Goal: Transaction & Acquisition: Purchase product/service

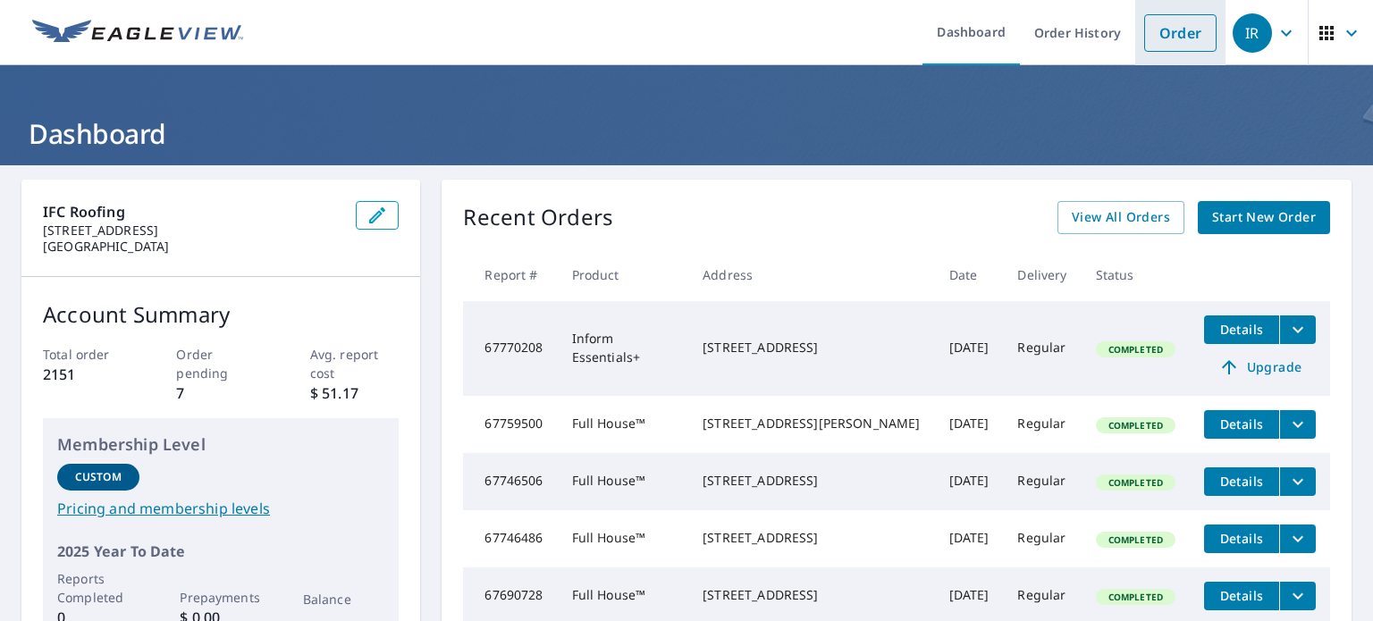
click at [1159, 49] on link "Order" at bounding box center [1180, 33] width 72 height 38
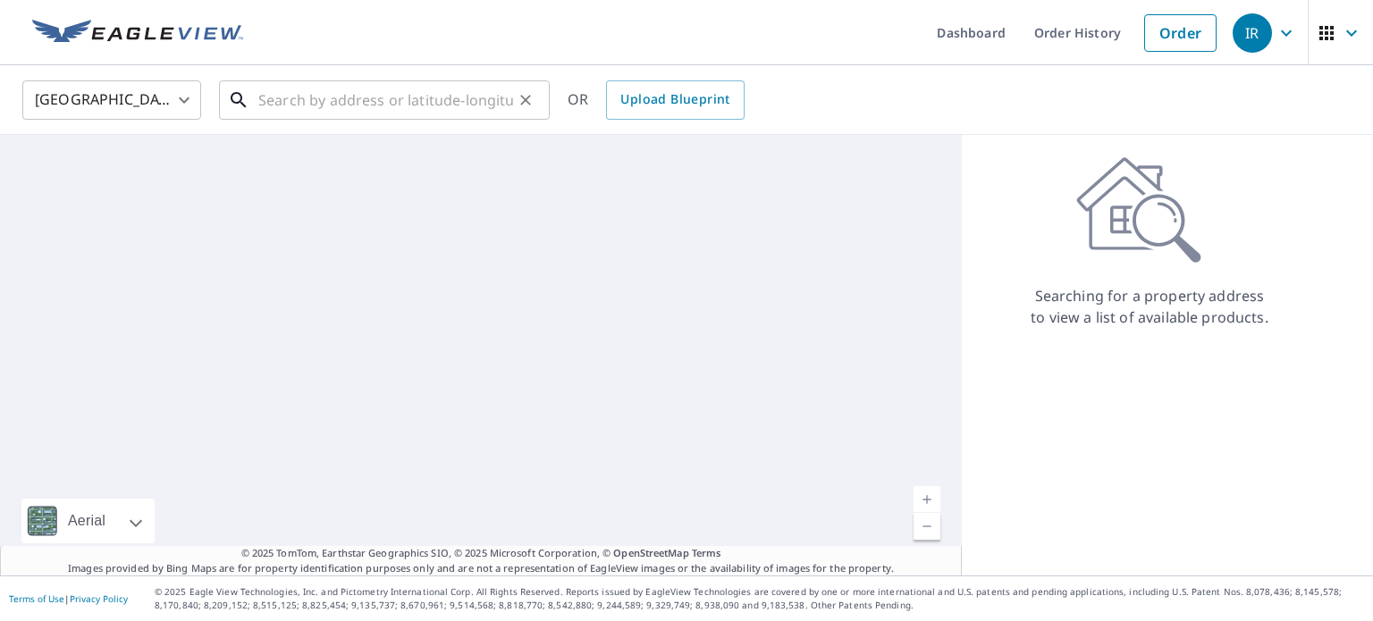
click at [424, 108] on input "text" at bounding box center [385, 100] width 255 height 50
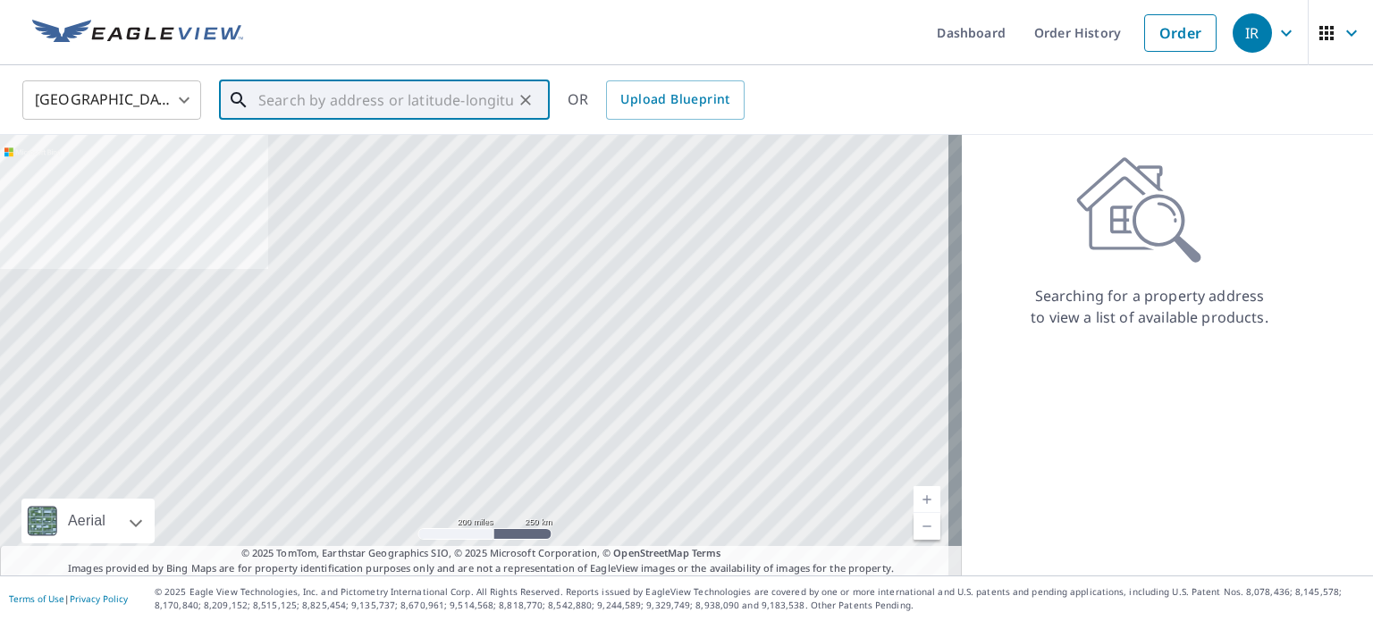
paste input "[STREET_ADDRESS]"
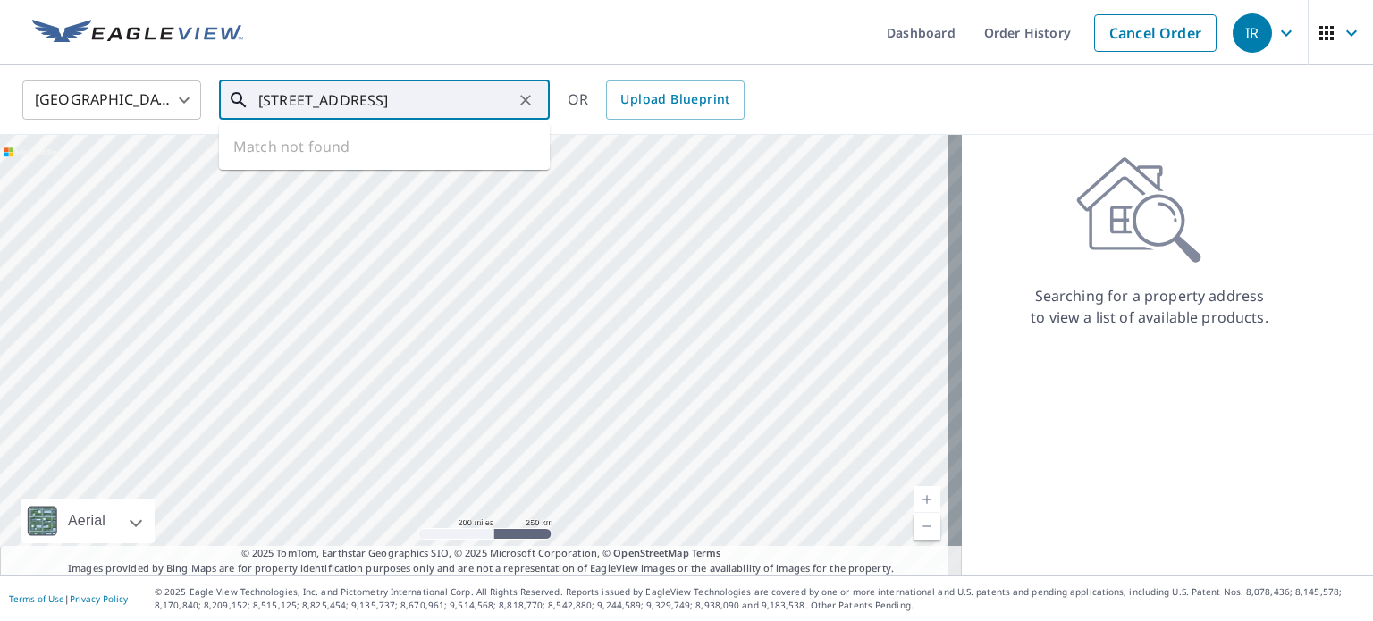
scroll to position [0, 23]
type input "[STREET_ADDRESS]"
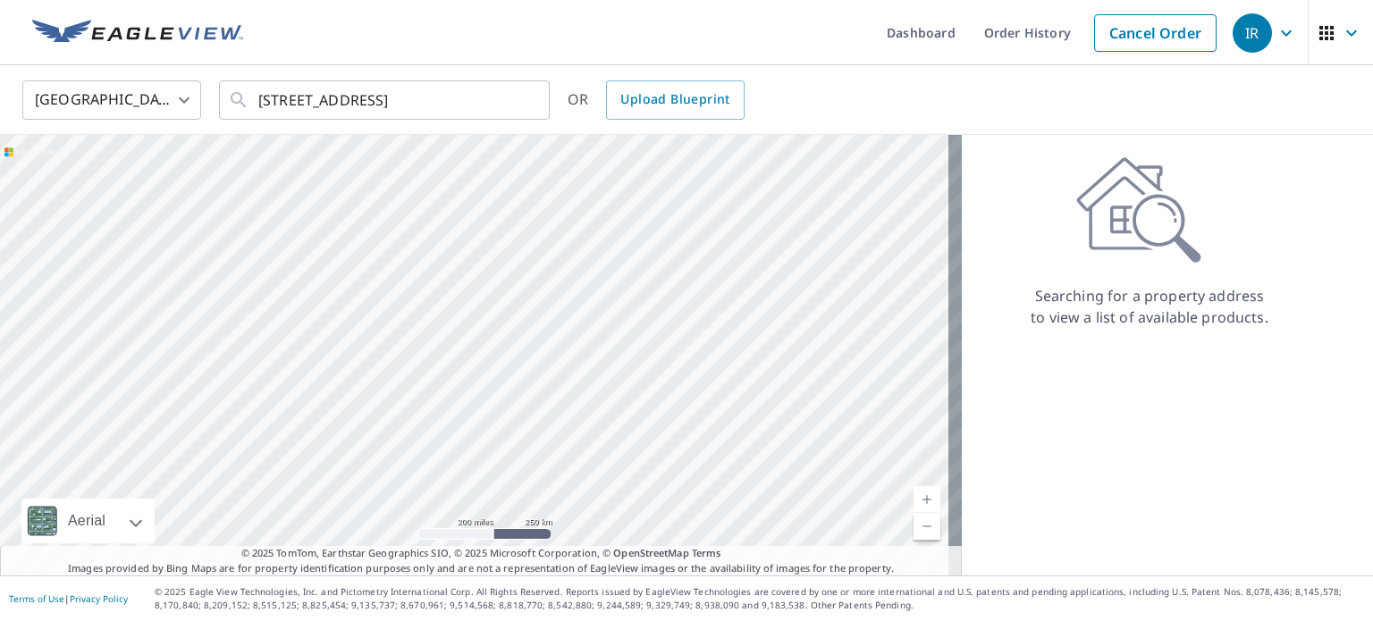
scroll to position [0, 0]
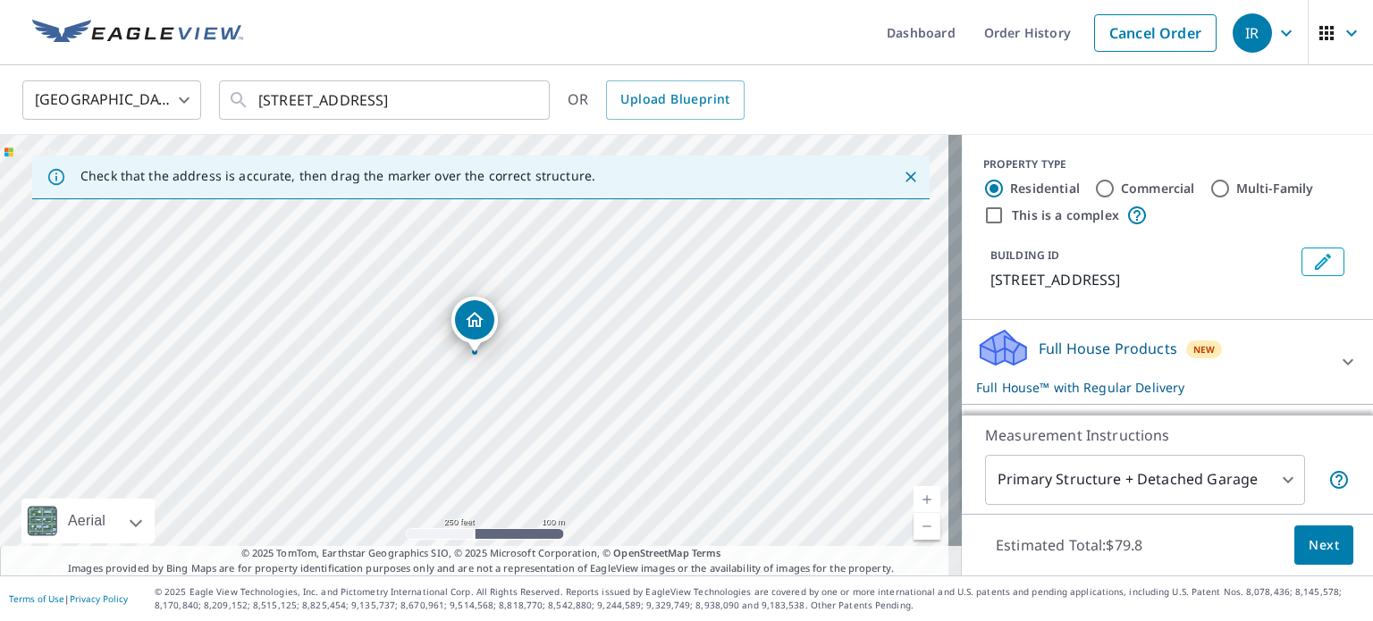
click at [478, 317] on icon "Dropped pin, building 1, Residential property, 2408 Arbor Gate Ln Colleyville, …" at bounding box center [475, 319] width 18 height 15
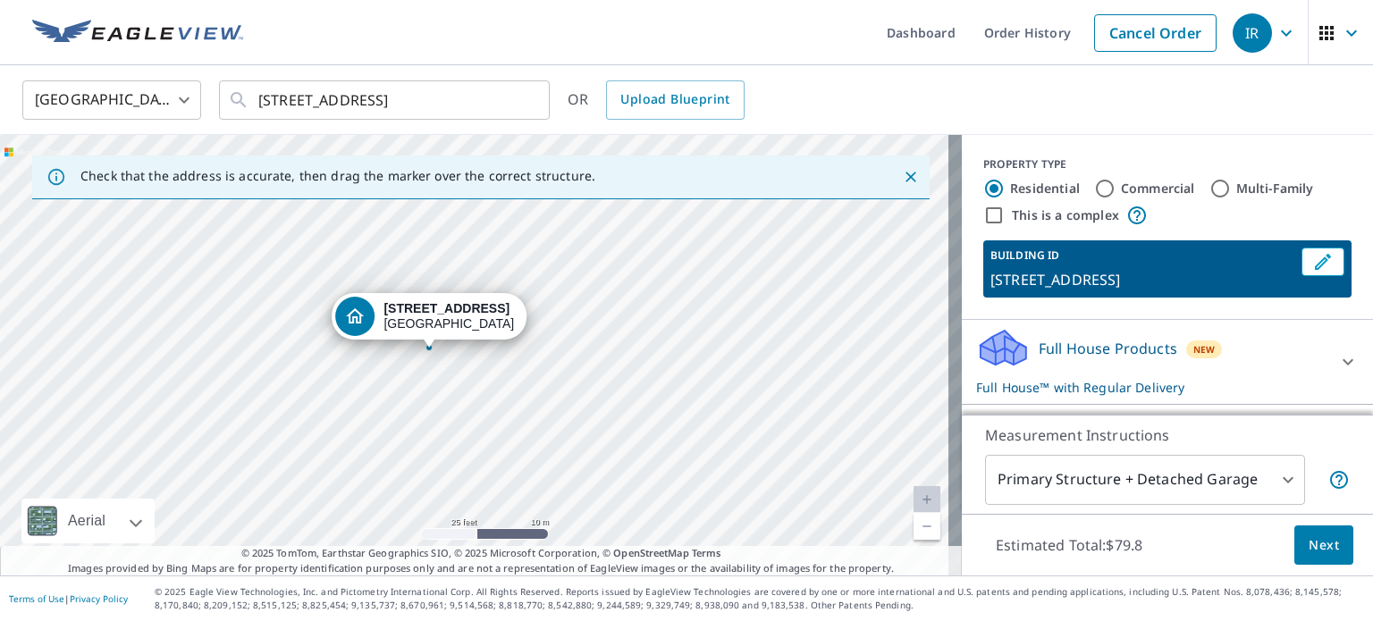
drag, startPoint x: 529, startPoint y: 286, endPoint x: 576, endPoint y: 410, distance: 132.7
click at [576, 410] on div "[STREET_ADDRESS]" at bounding box center [481, 355] width 962 height 441
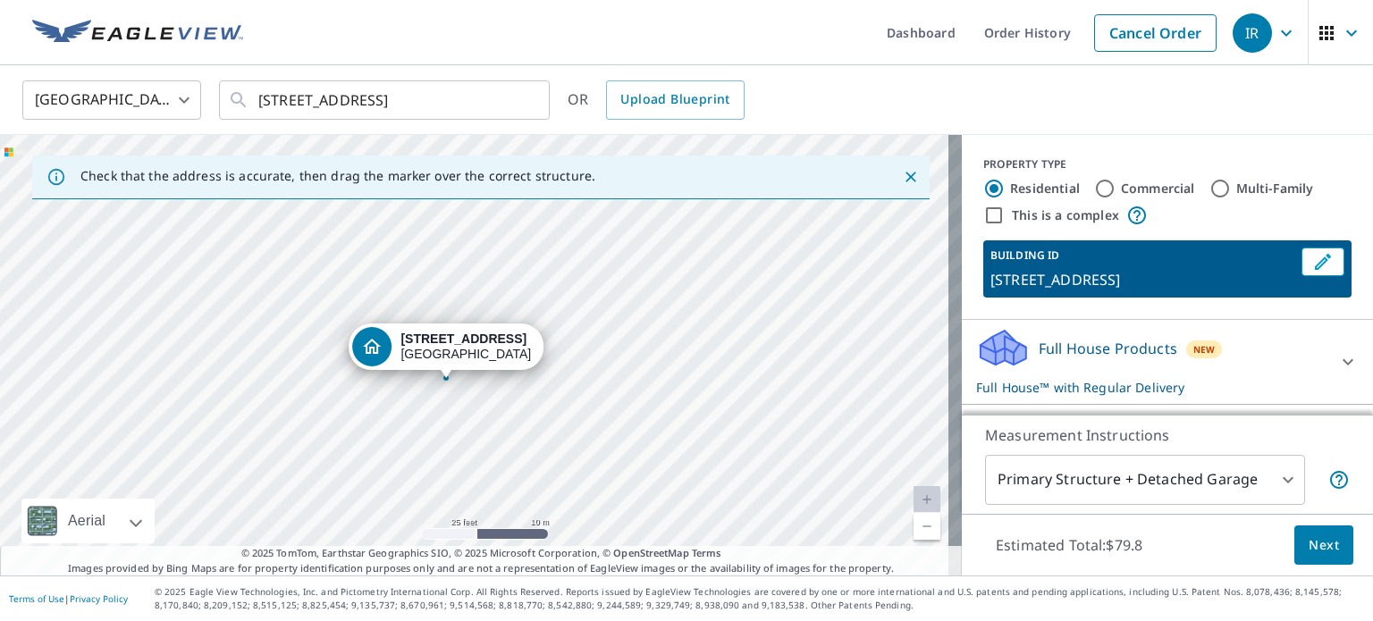
drag, startPoint x: 553, startPoint y: 319, endPoint x: 564, endPoint y: 339, distance: 22.4
click at [564, 339] on div "[STREET_ADDRESS]" at bounding box center [481, 355] width 962 height 441
click at [572, 344] on div "[STREET_ADDRESS]" at bounding box center [481, 355] width 962 height 441
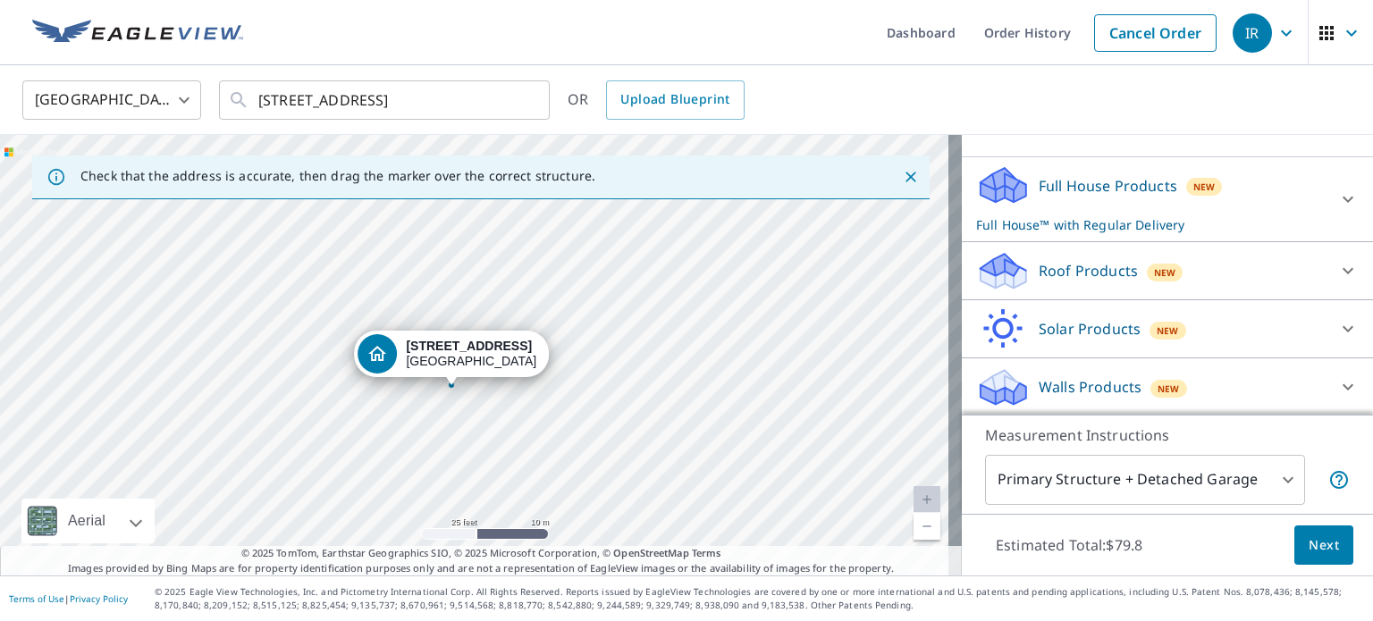
click at [1080, 267] on p "Roof Products" at bounding box center [1088, 270] width 99 height 21
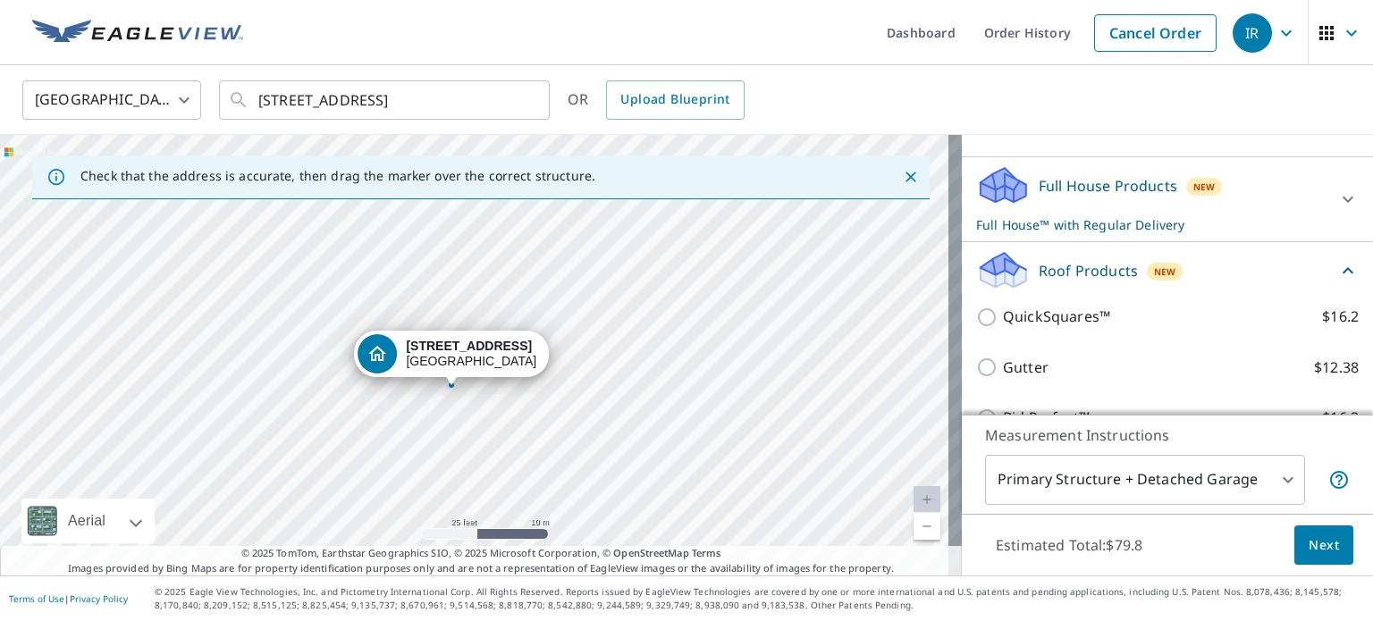
click at [1080, 267] on p "Roof Products" at bounding box center [1088, 270] width 99 height 21
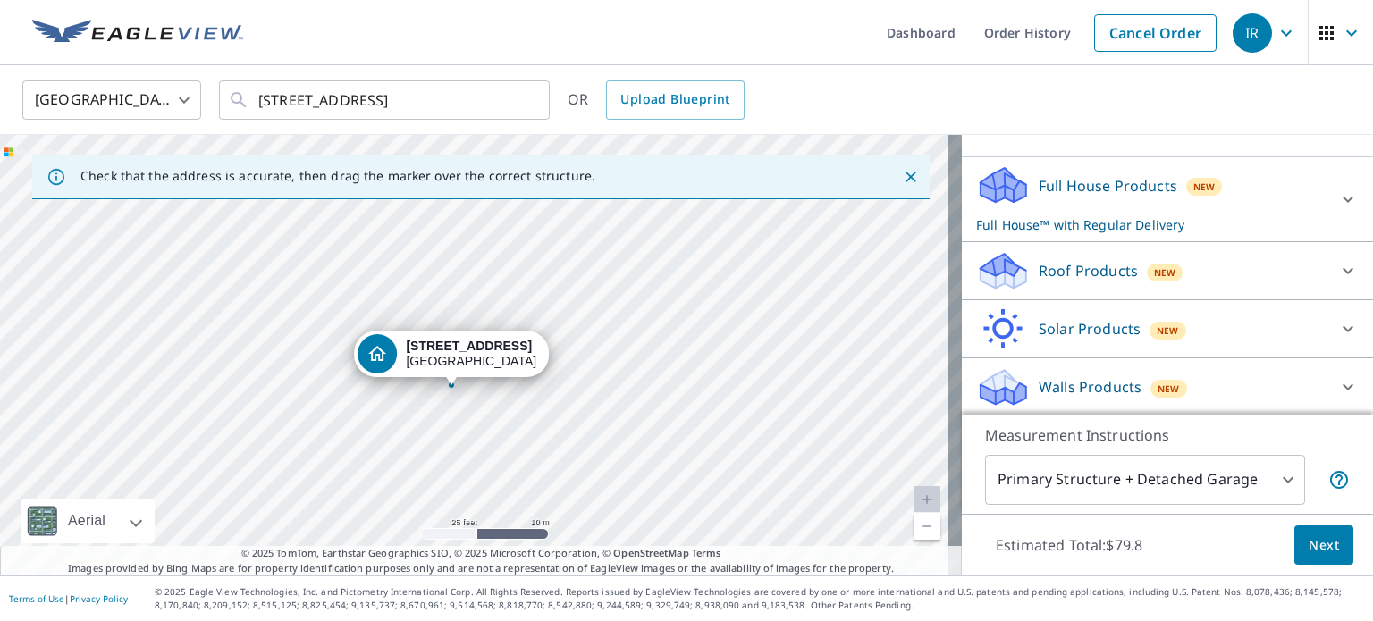
click at [1075, 261] on p "Roof Products" at bounding box center [1088, 270] width 99 height 21
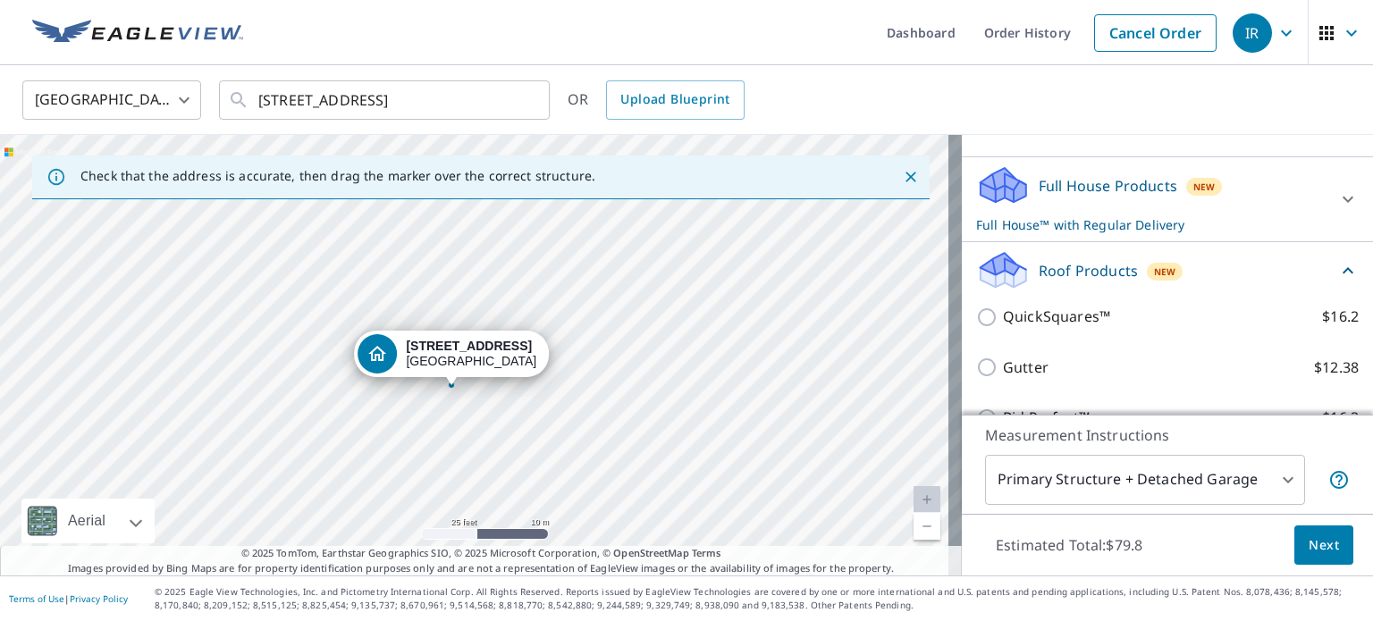
click at [1075, 261] on p "Roof Products" at bounding box center [1088, 270] width 99 height 21
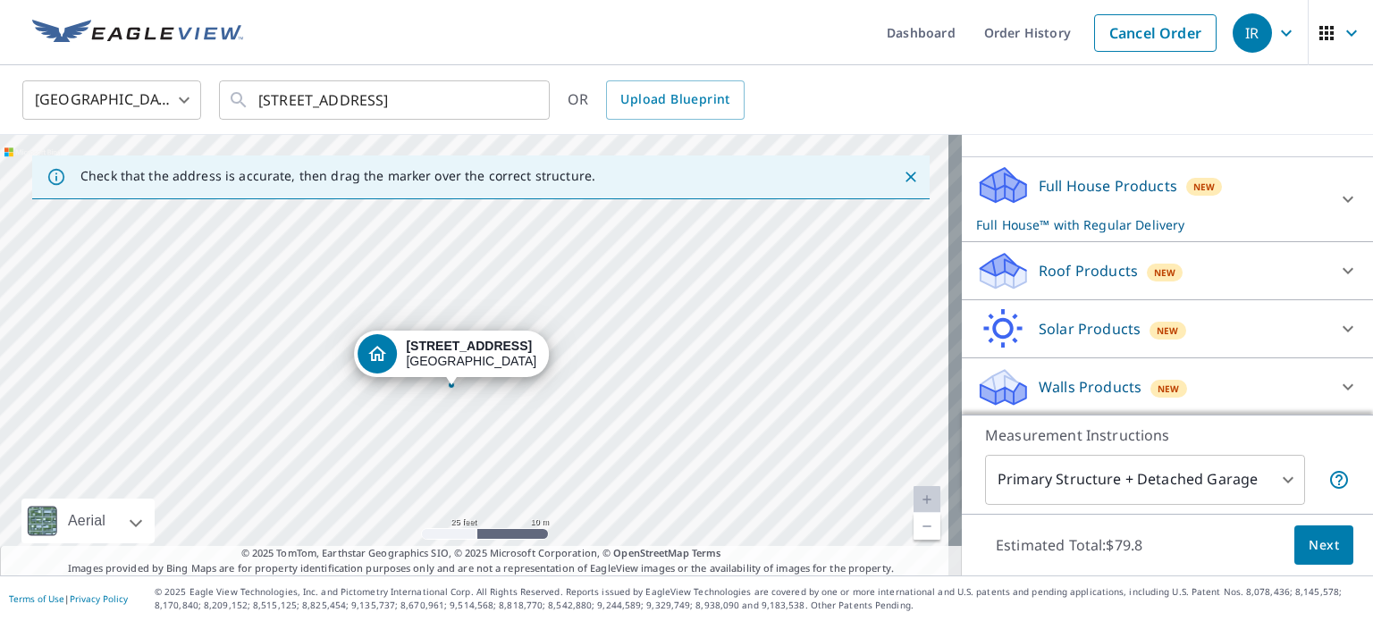
click at [1075, 196] on div "Full House Products New Full House™ with Regular Delivery" at bounding box center [1151, 199] width 350 height 70
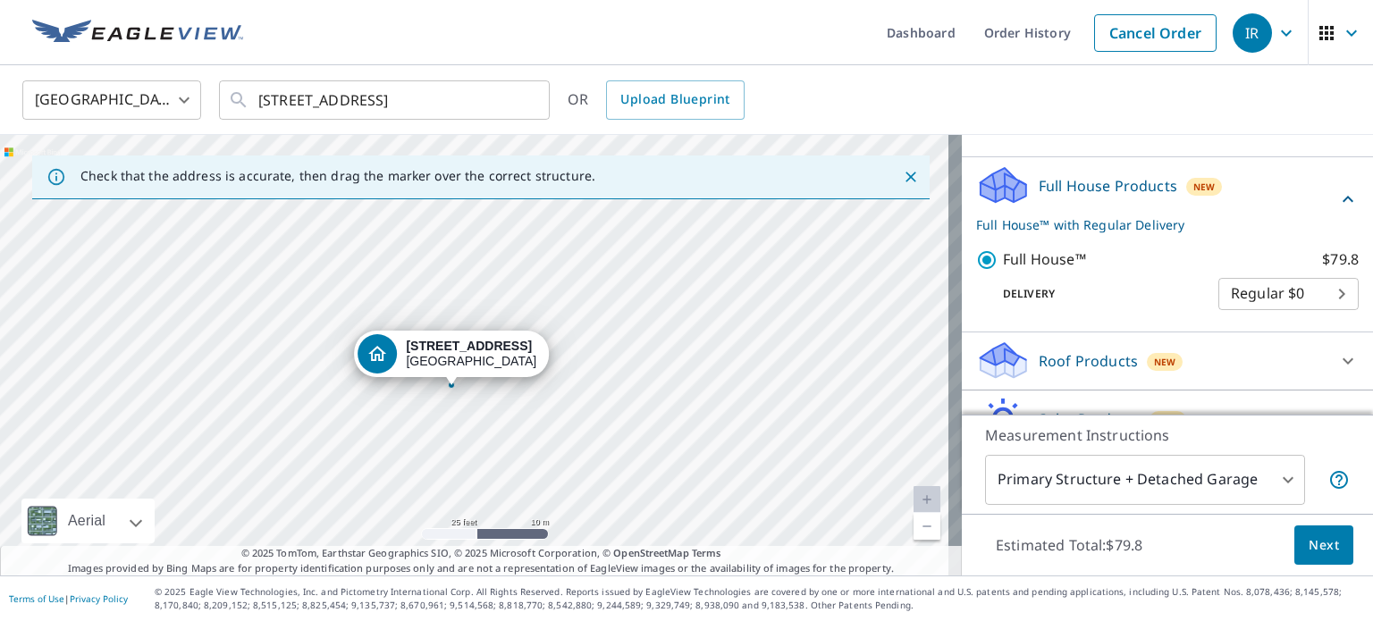
click at [1314, 543] on span "Next" at bounding box center [1324, 546] width 30 height 22
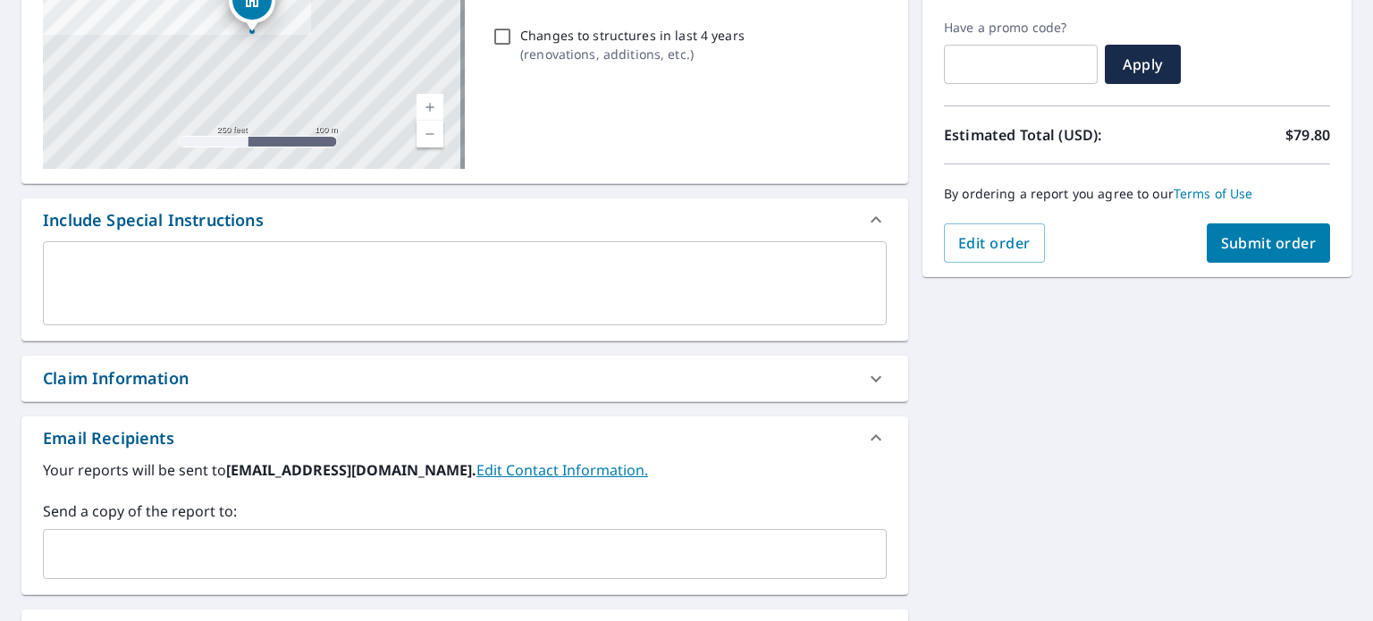
scroll to position [502, 0]
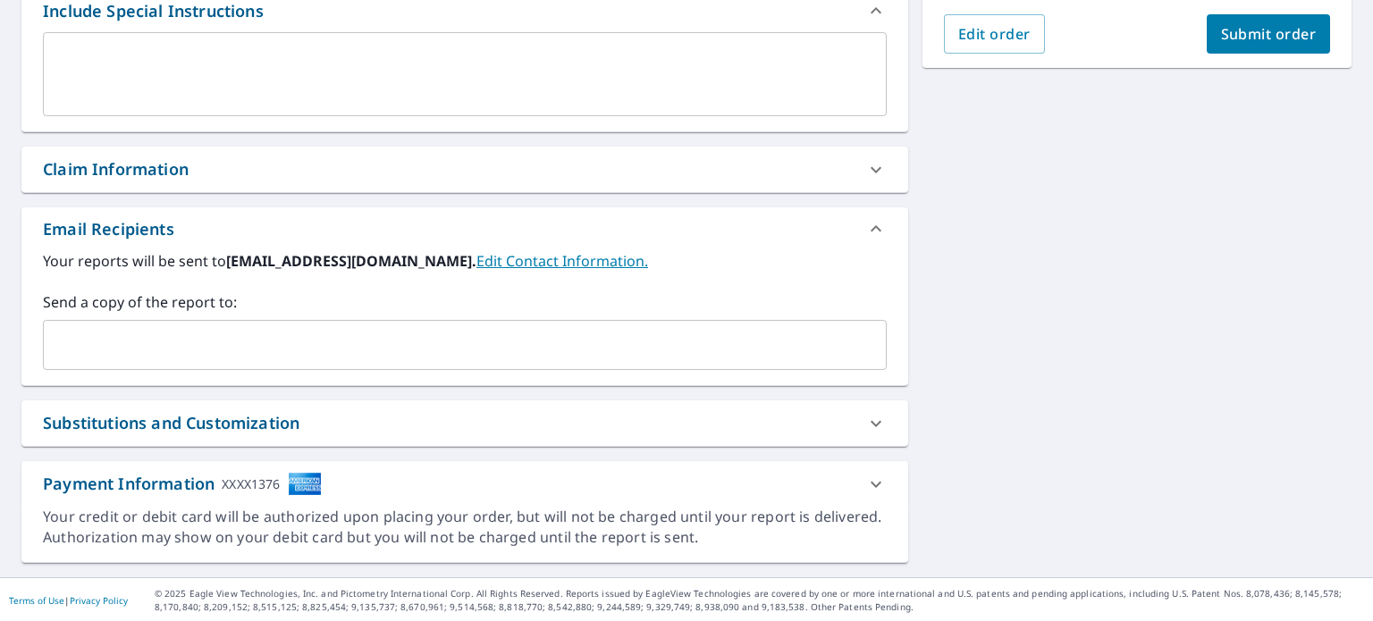
click at [362, 345] on input "text" at bounding box center [451, 345] width 801 height 34
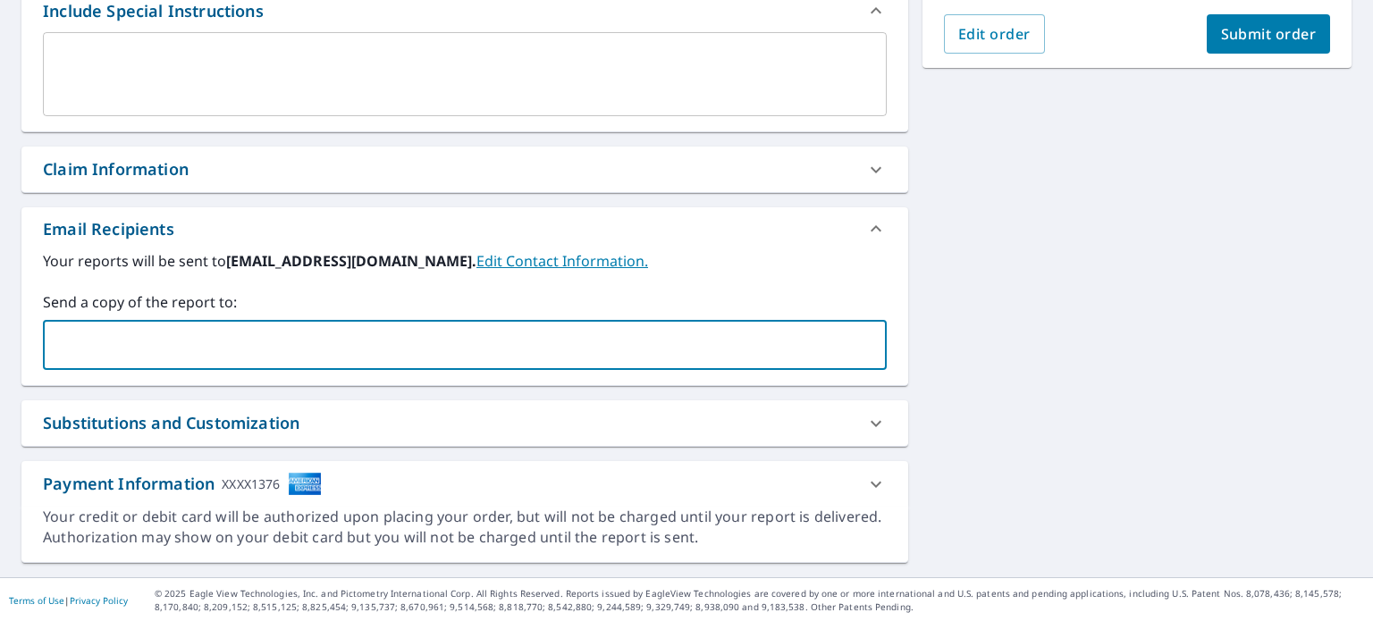
paste input "[EMAIL_ADDRESS][DOMAIN_NAME]"
type input "[EMAIL_ADDRESS][DOMAIN_NAME]"
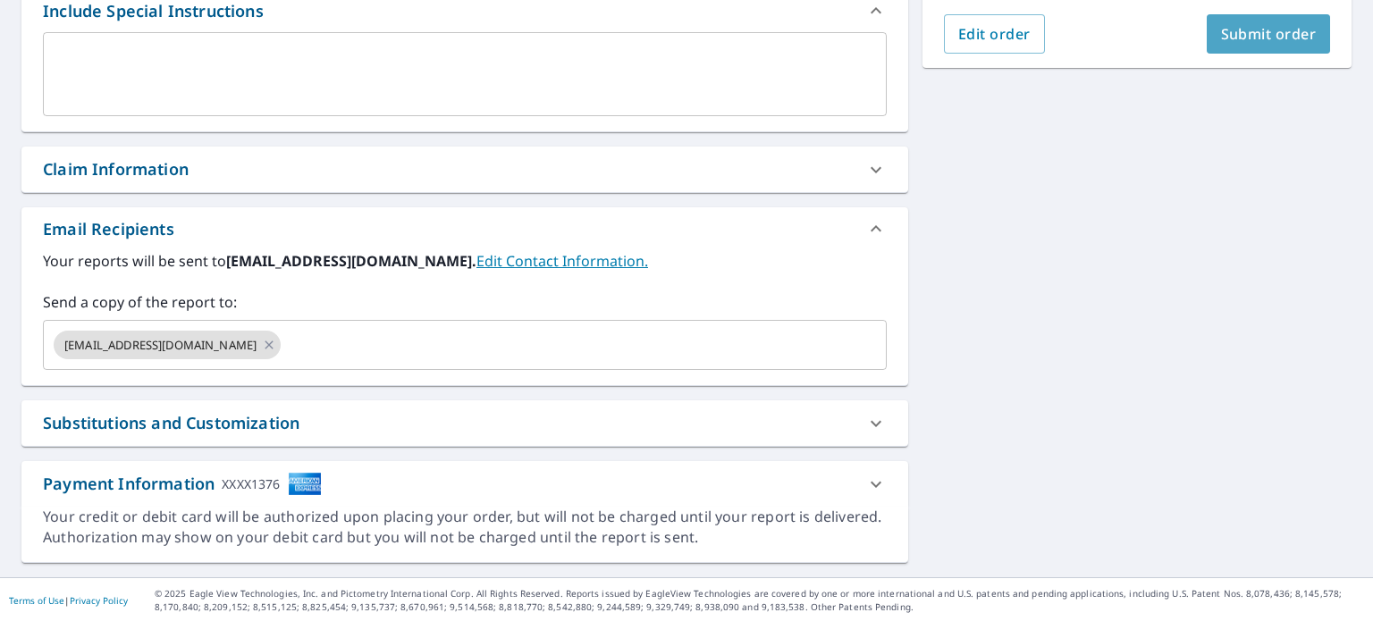
click at [1284, 21] on button "Submit order" at bounding box center [1269, 33] width 124 height 39
checkbox input "true"
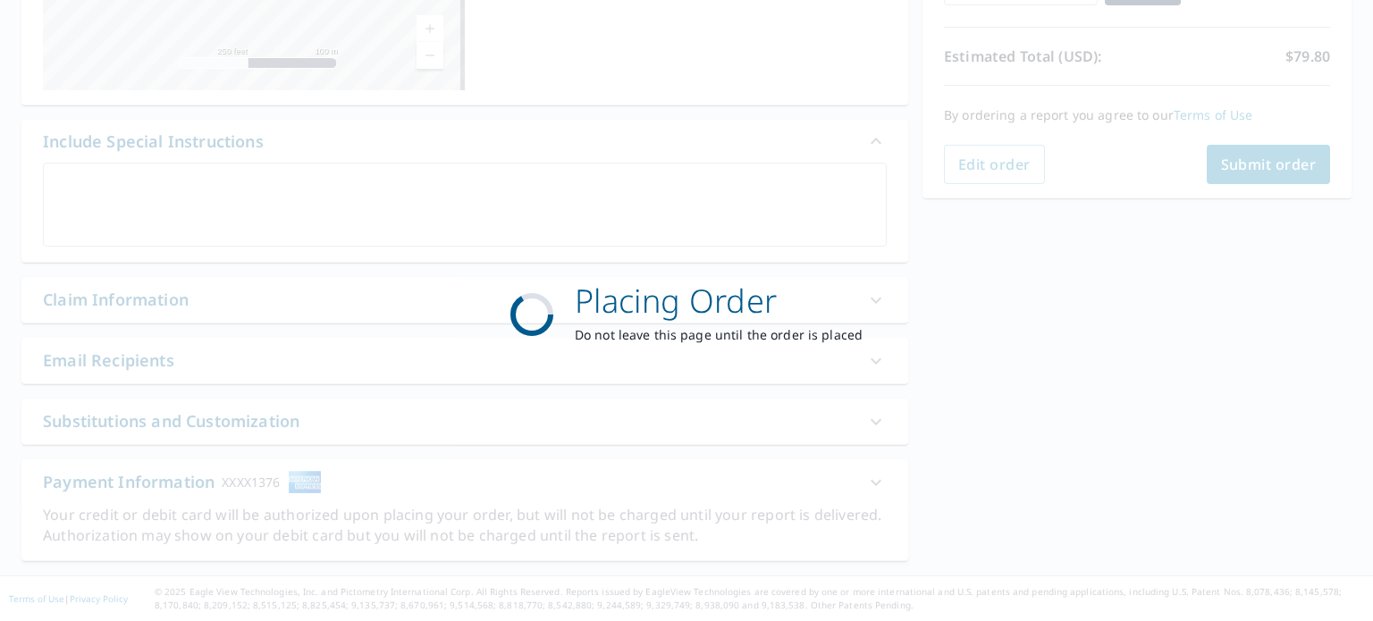
scroll to position [370, 0]
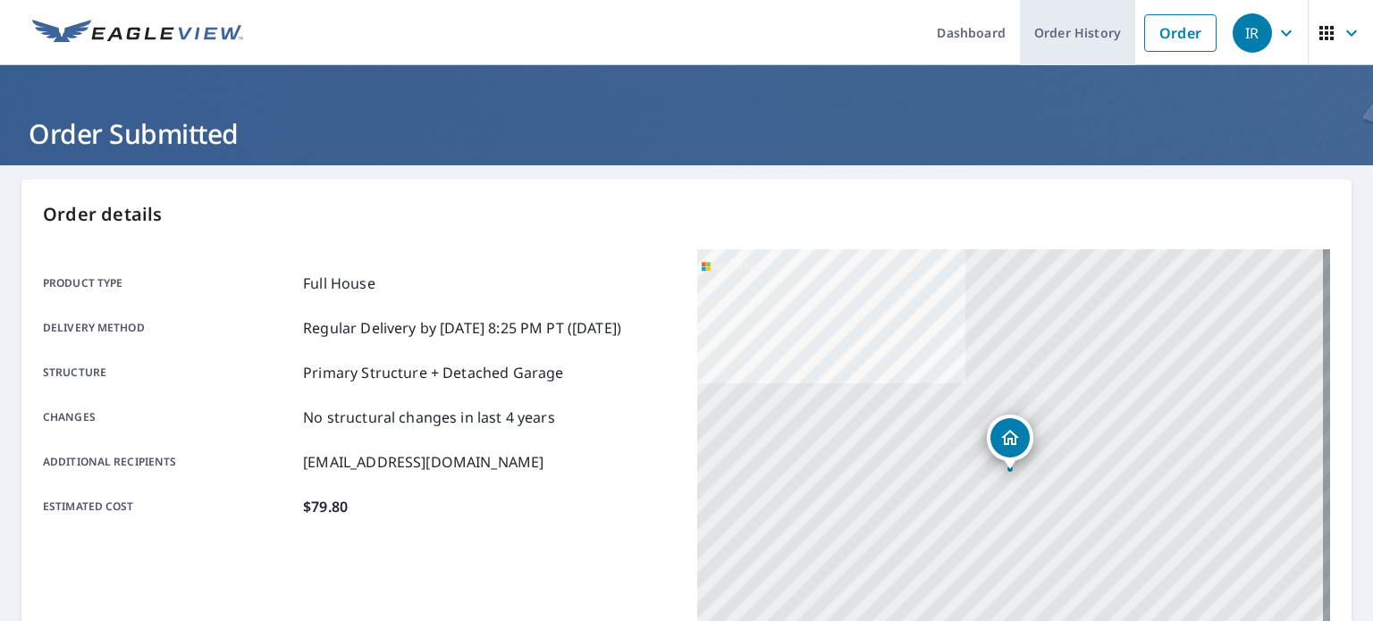
click at [1044, 33] on link "Order History" at bounding box center [1077, 32] width 115 height 65
